Goal: Transaction & Acquisition: Purchase product/service

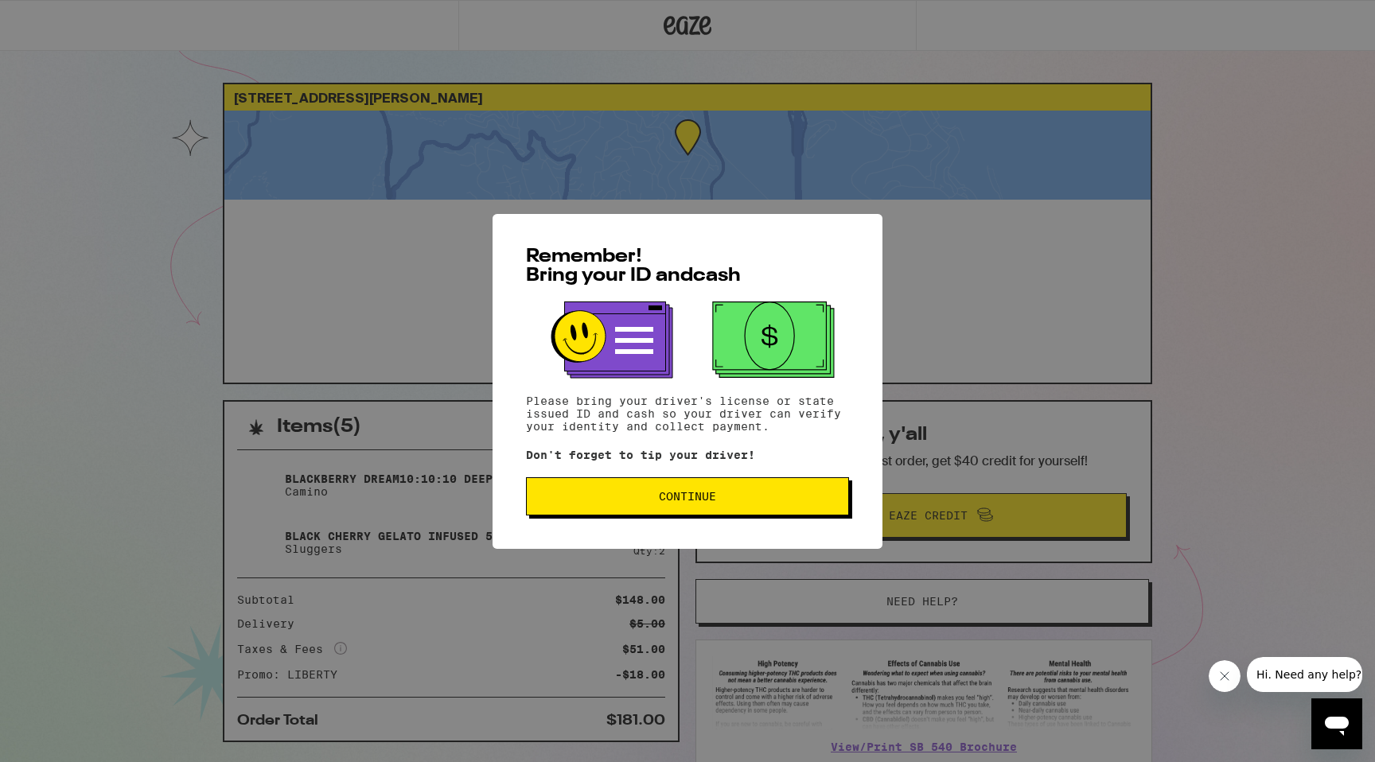
click at [670, 488] on button "Continue" at bounding box center [687, 496] width 323 height 38
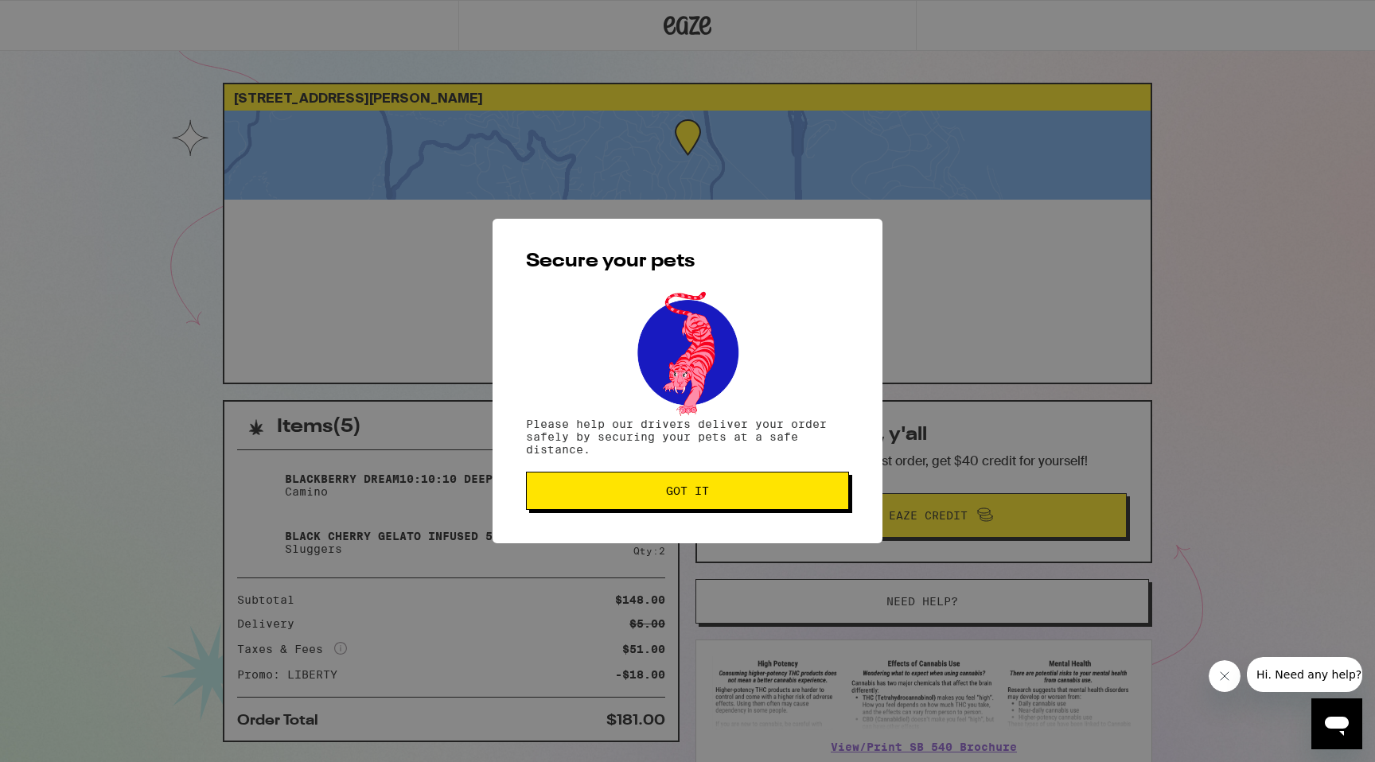
click at [667, 490] on span "Got it" at bounding box center [687, 490] width 43 height 11
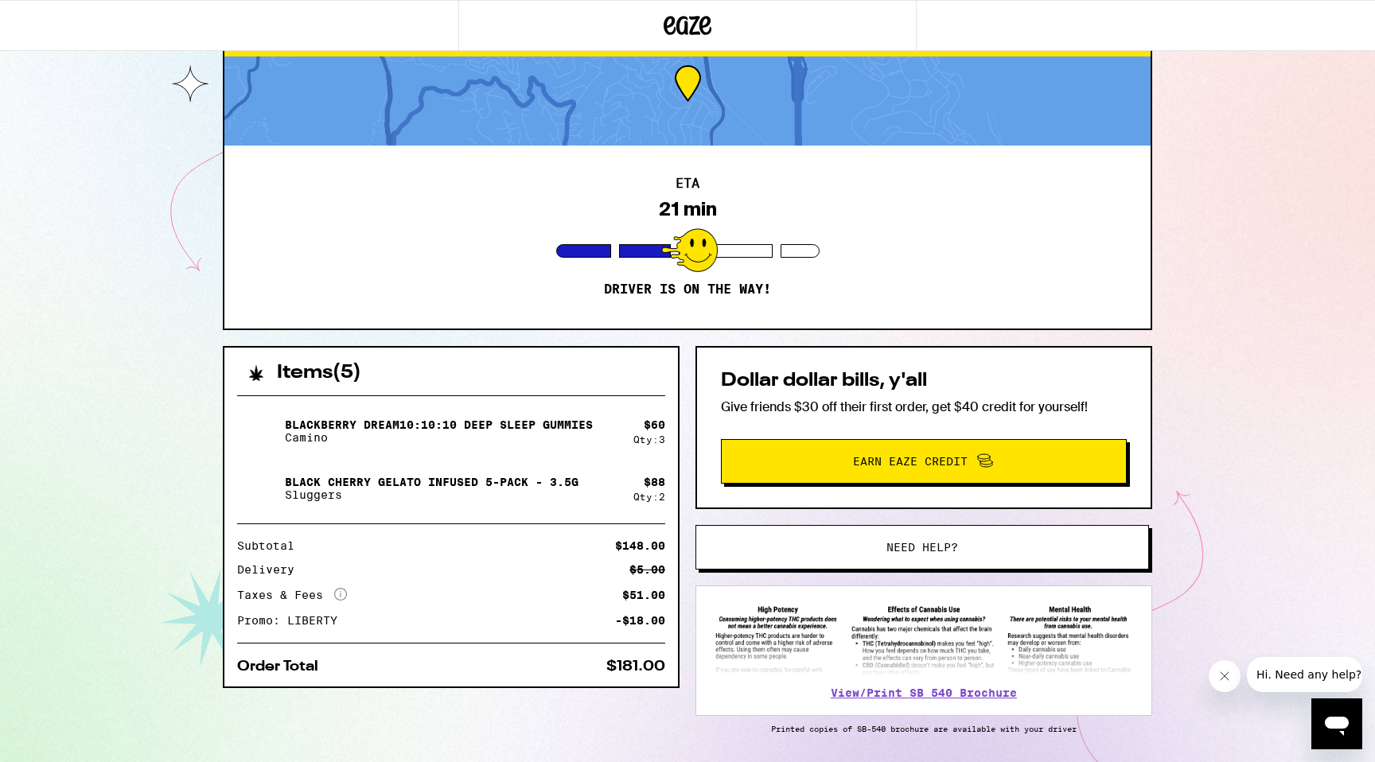
scroll to position [109, 0]
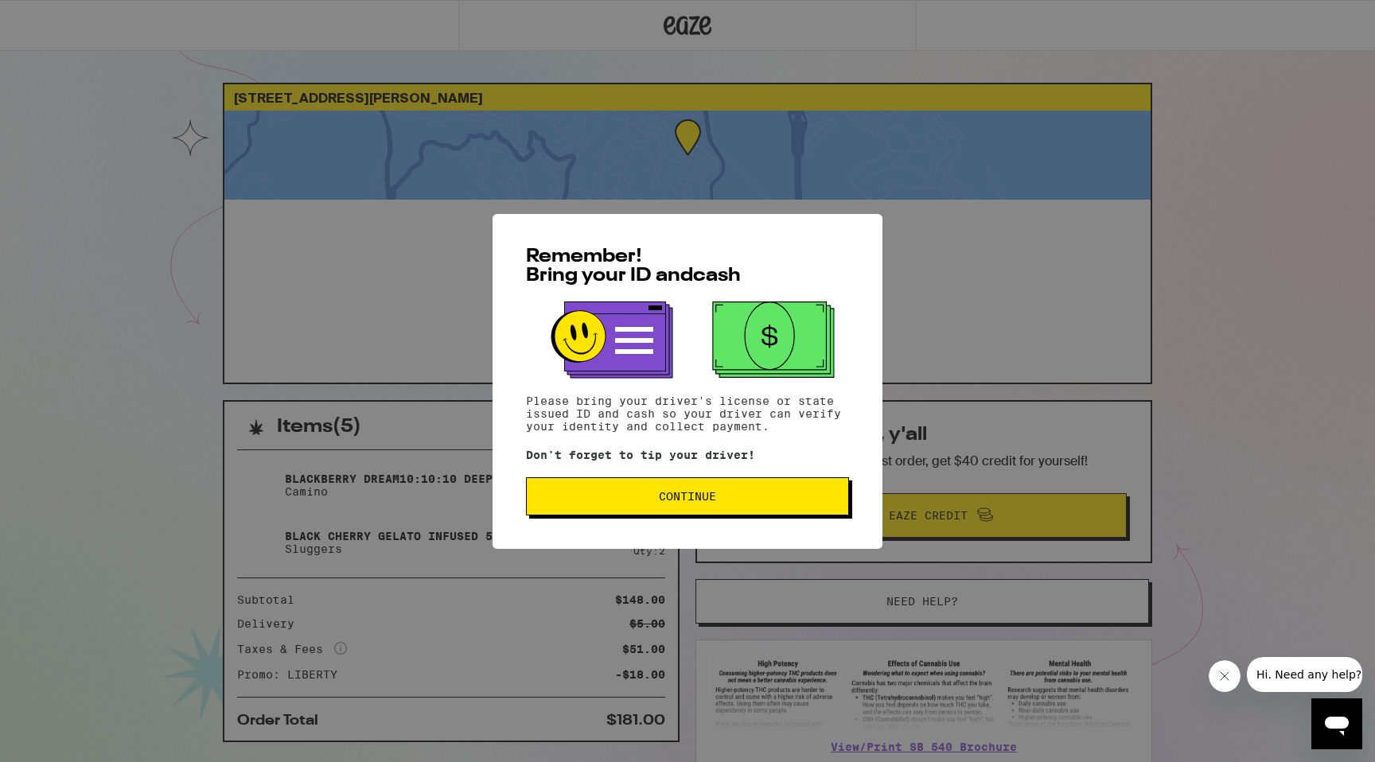
click at [614, 496] on span "Continue" at bounding box center [687, 496] width 296 height 11
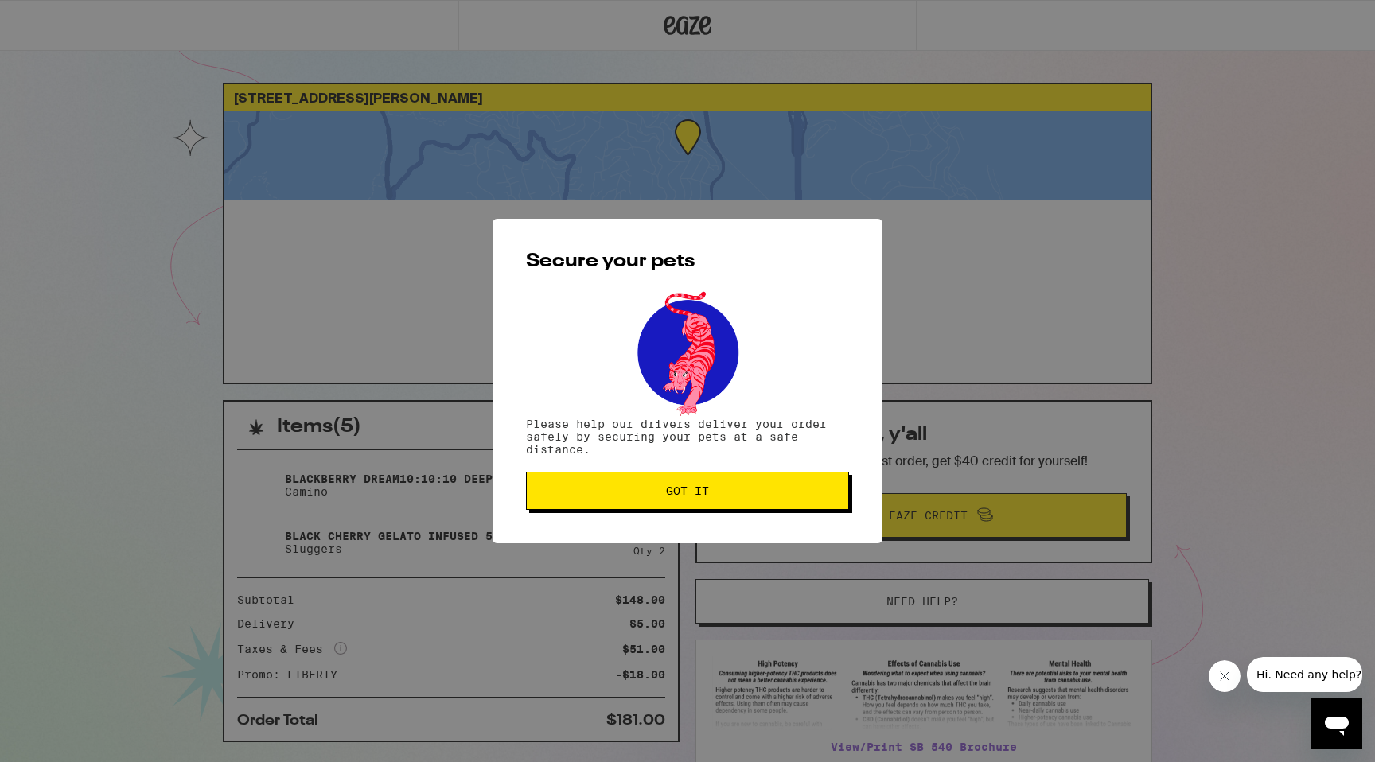
click at [616, 491] on span "Got it" at bounding box center [687, 490] width 296 height 11
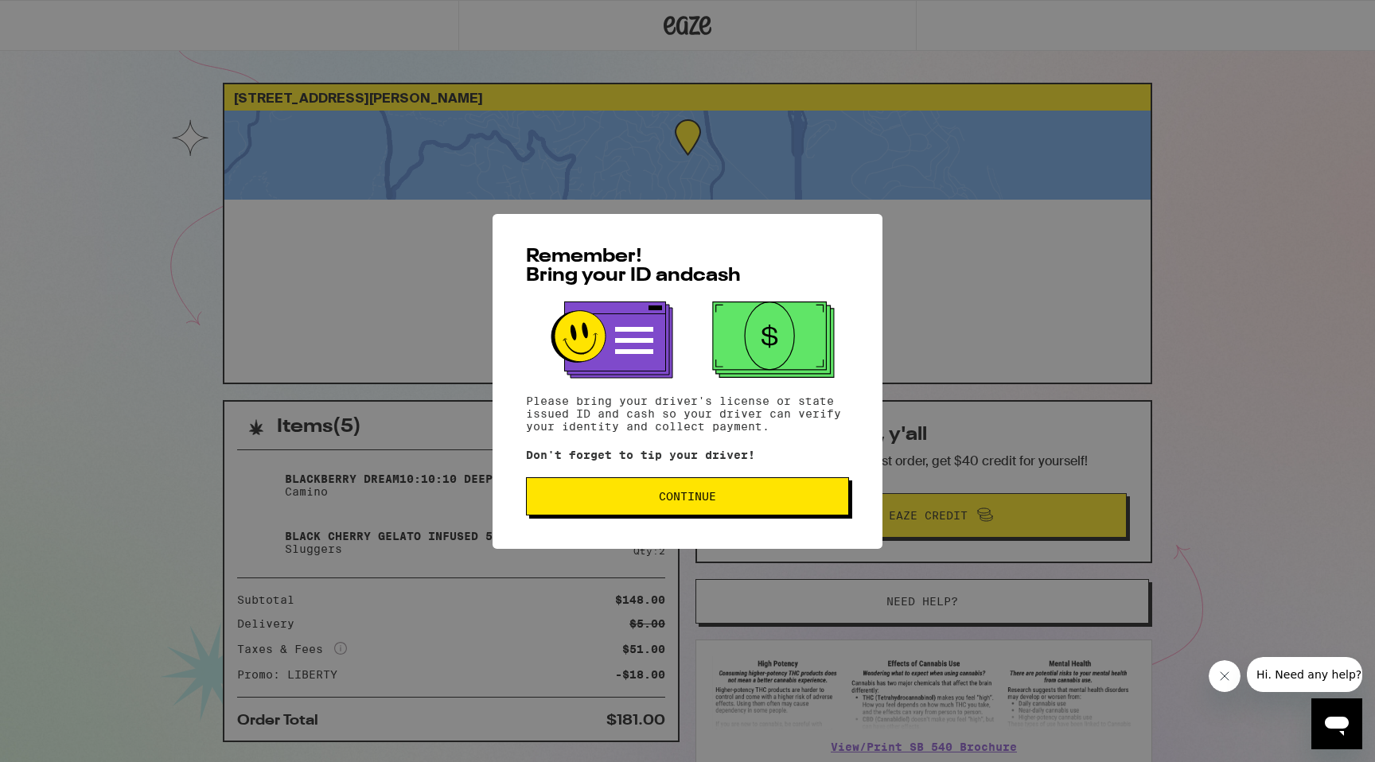
click at [629, 488] on button "Continue" at bounding box center [687, 496] width 323 height 38
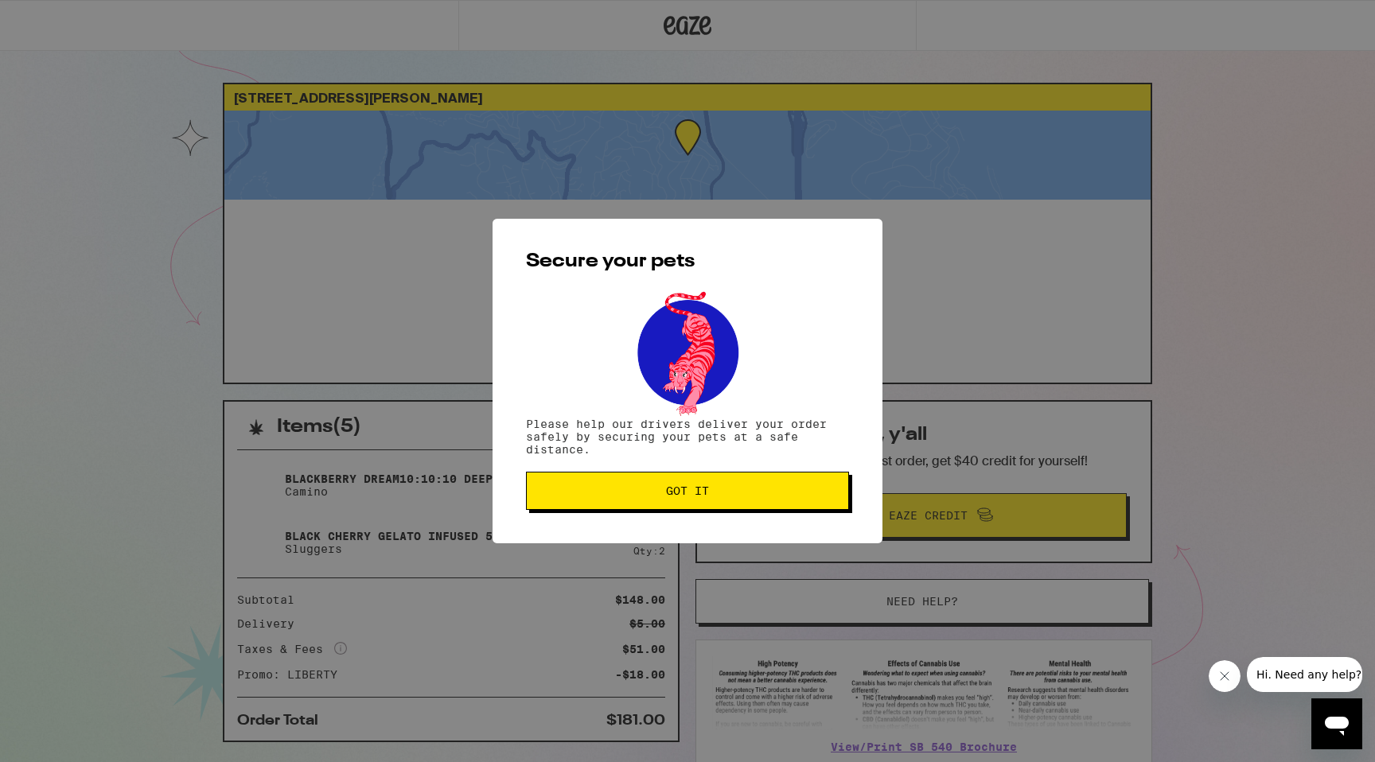
click at [629, 487] on button "Got it" at bounding box center [687, 491] width 323 height 38
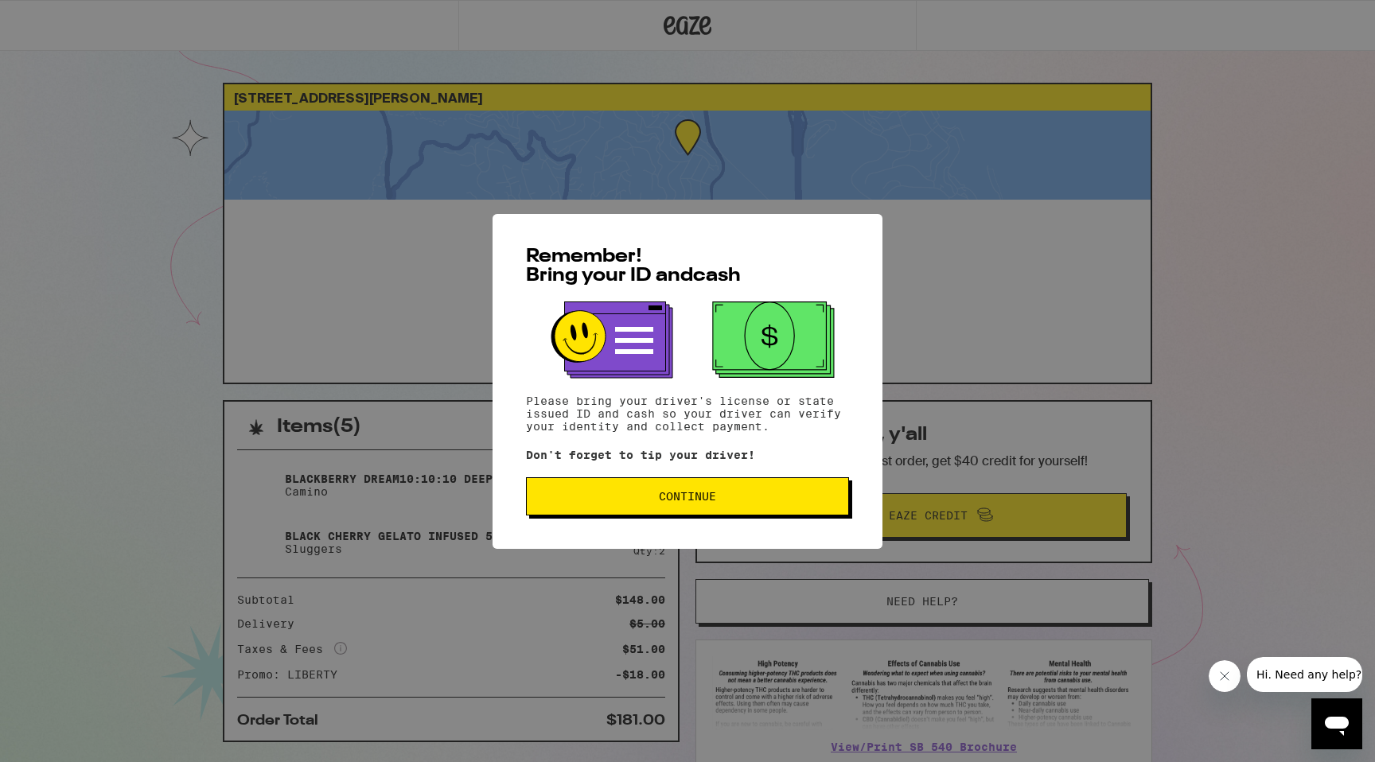
click at [791, 508] on button "Continue" at bounding box center [687, 496] width 323 height 38
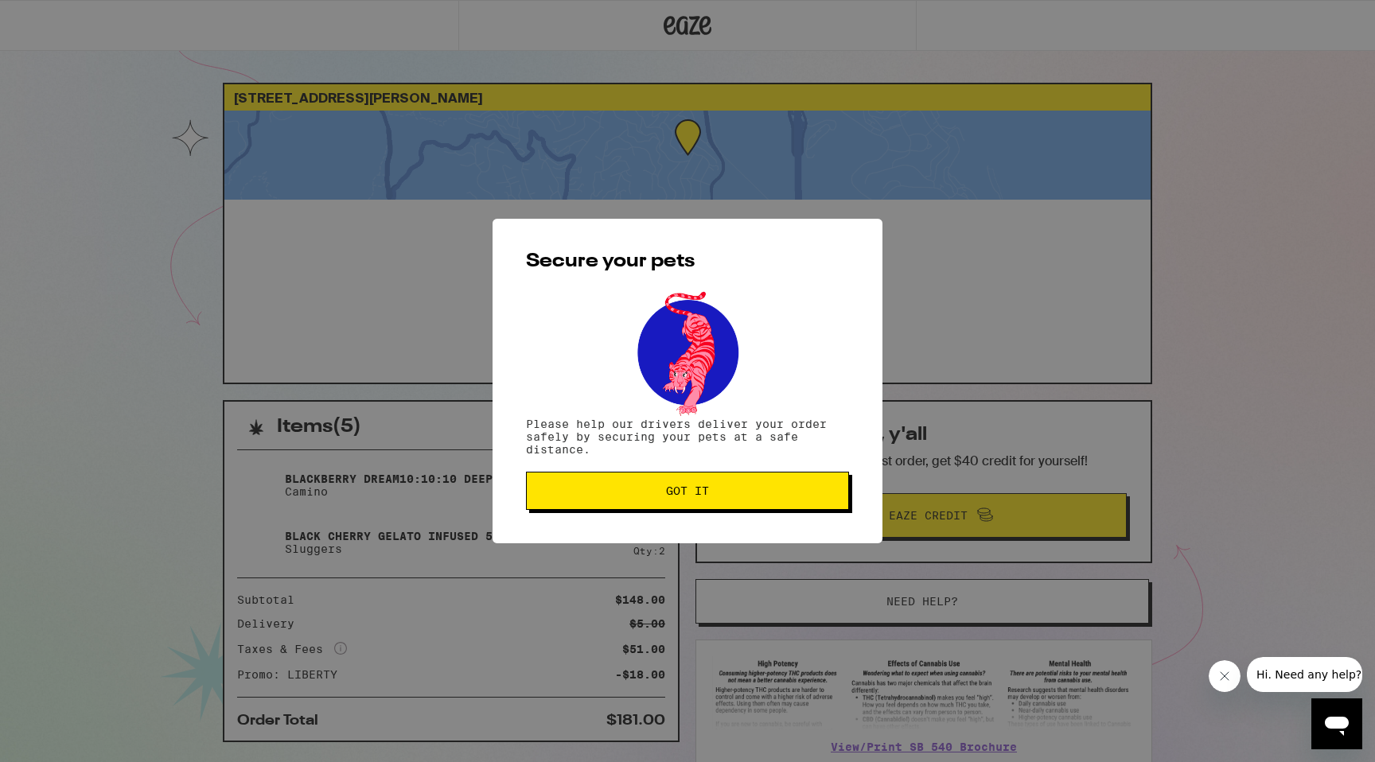
click at [791, 506] on button "Got it" at bounding box center [687, 491] width 323 height 38
